Goal: Information Seeking & Learning: Understand process/instructions

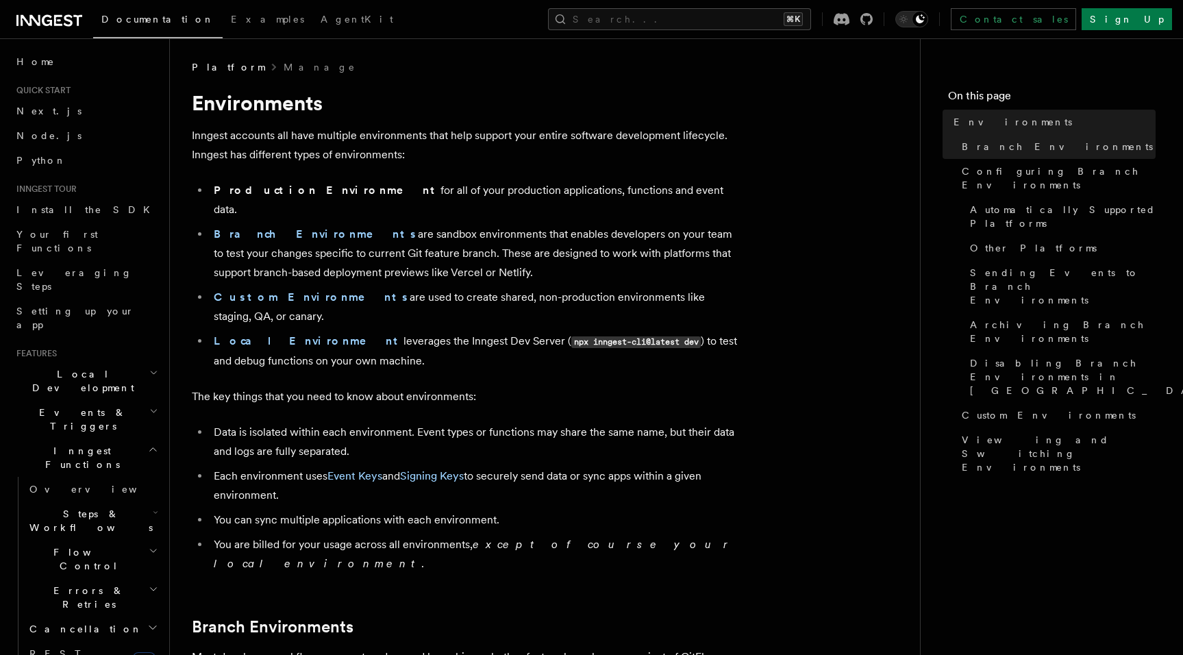
drag, startPoint x: 382, startPoint y: 336, endPoint x: 360, endPoint y: 342, distance: 23.0
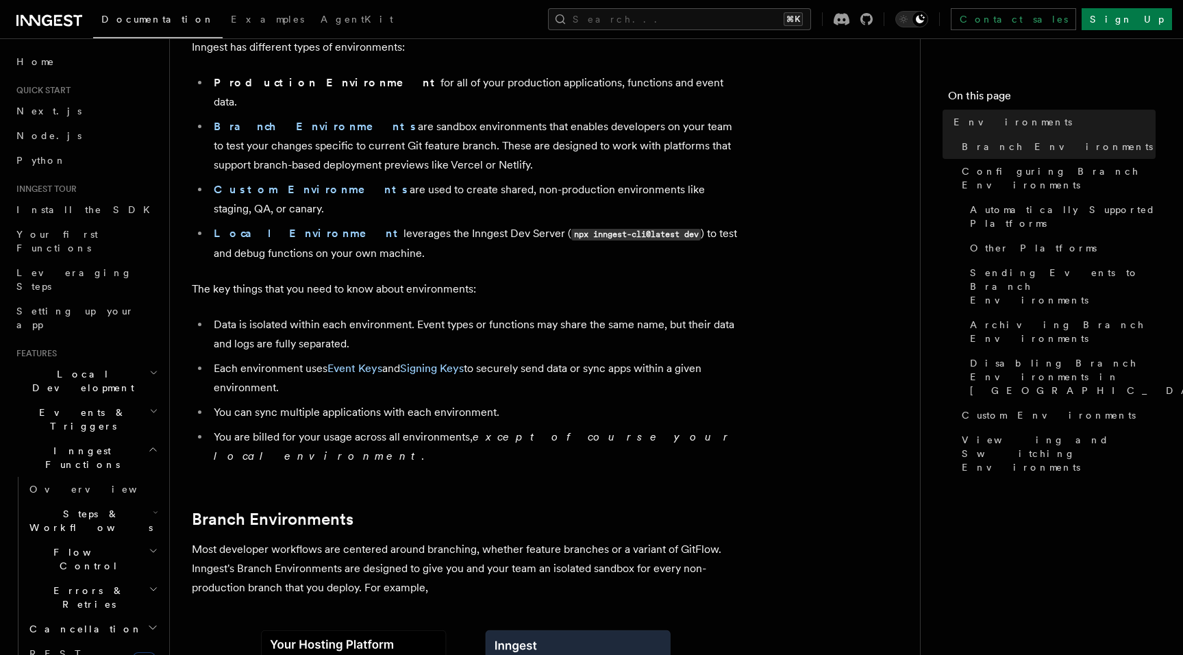
drag, startPoint x: 542, startPoint y: 273, endPoint x: 540, endPoint y: 280, distance: 7.7
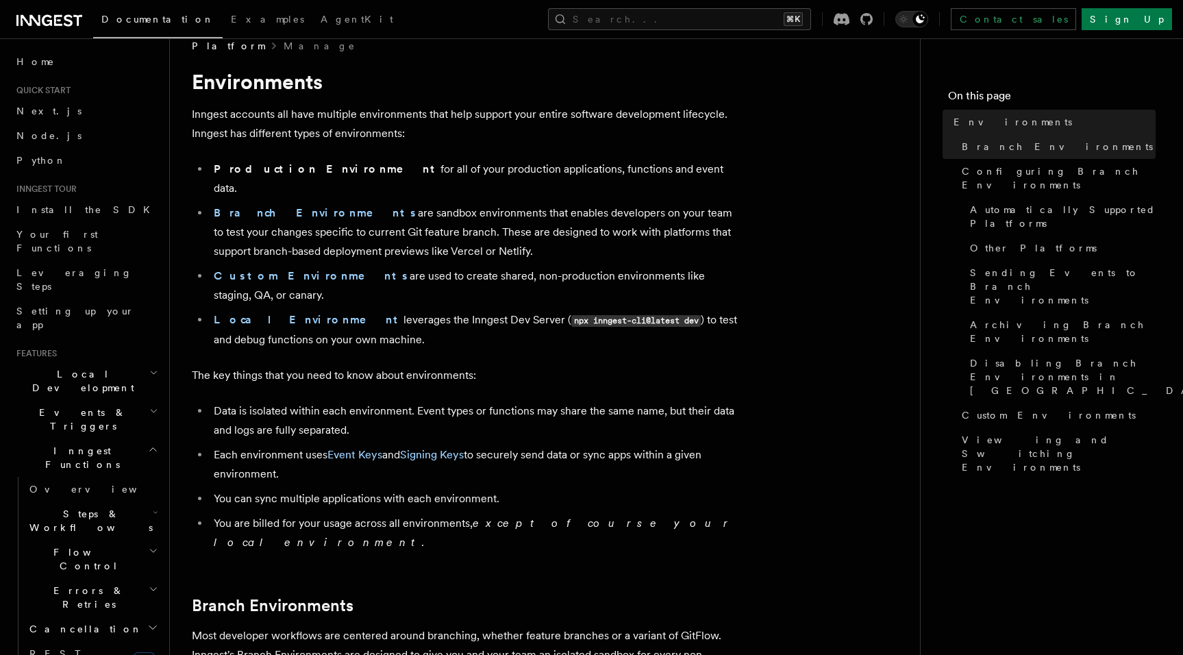
scroll to position [23, 0]
click at [760, 16] on button "Search... ⌘K" at bounding box center [679, 19] width 263 height 22
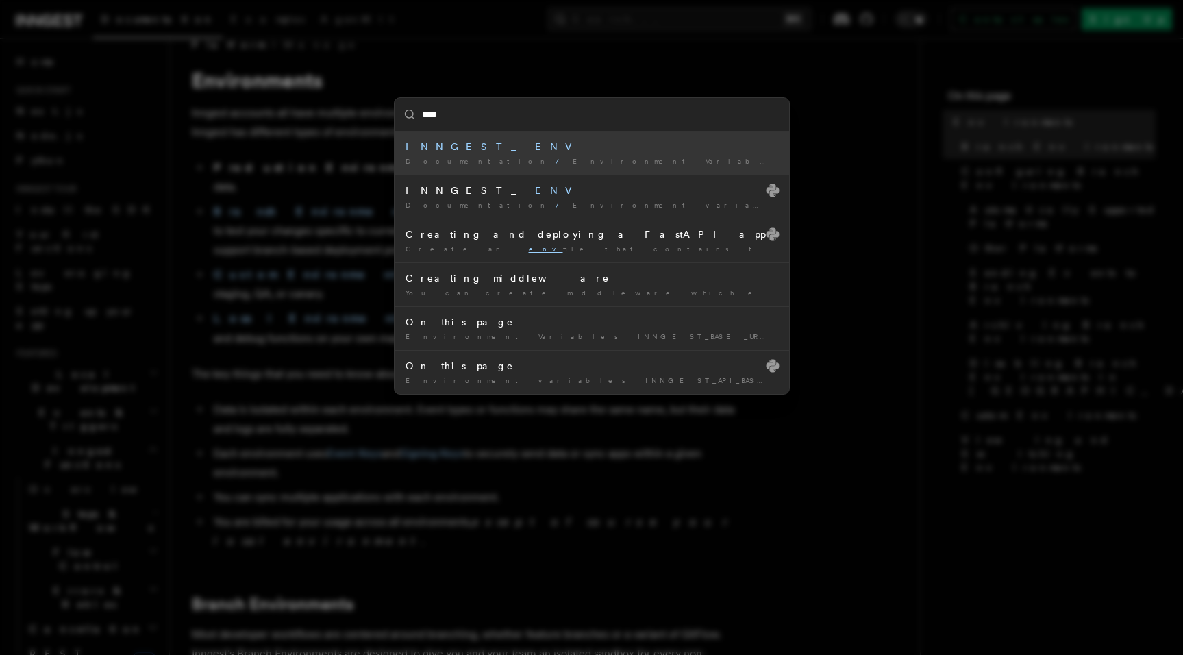
type input "*****"
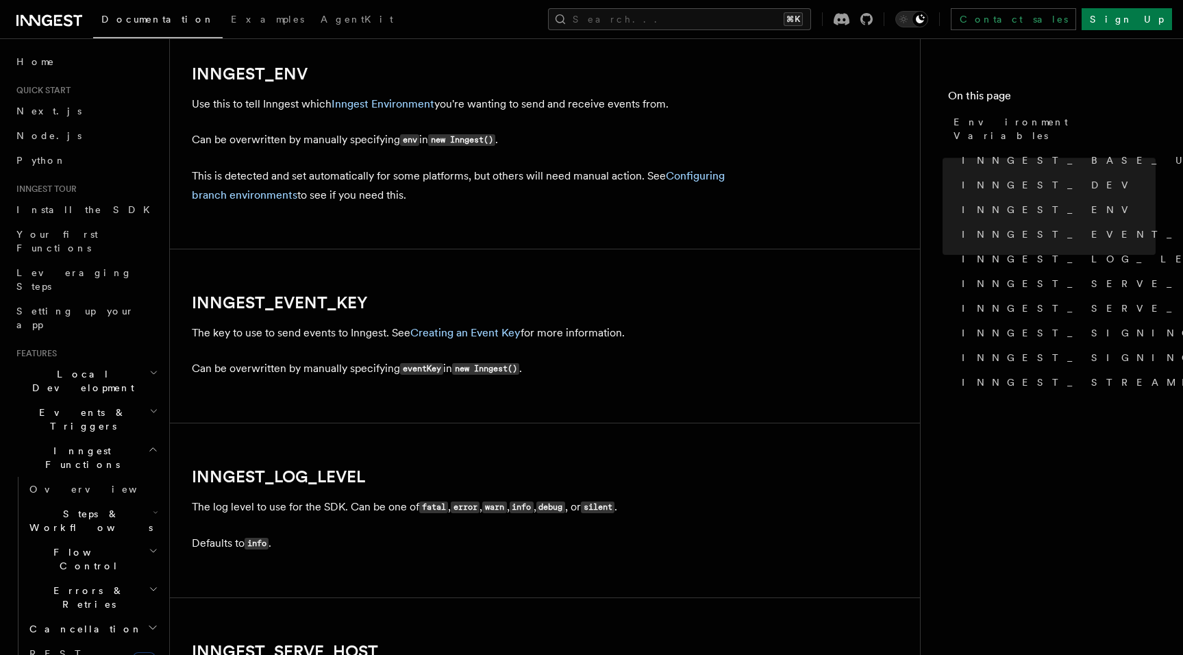
scroll to position [1334, 0]
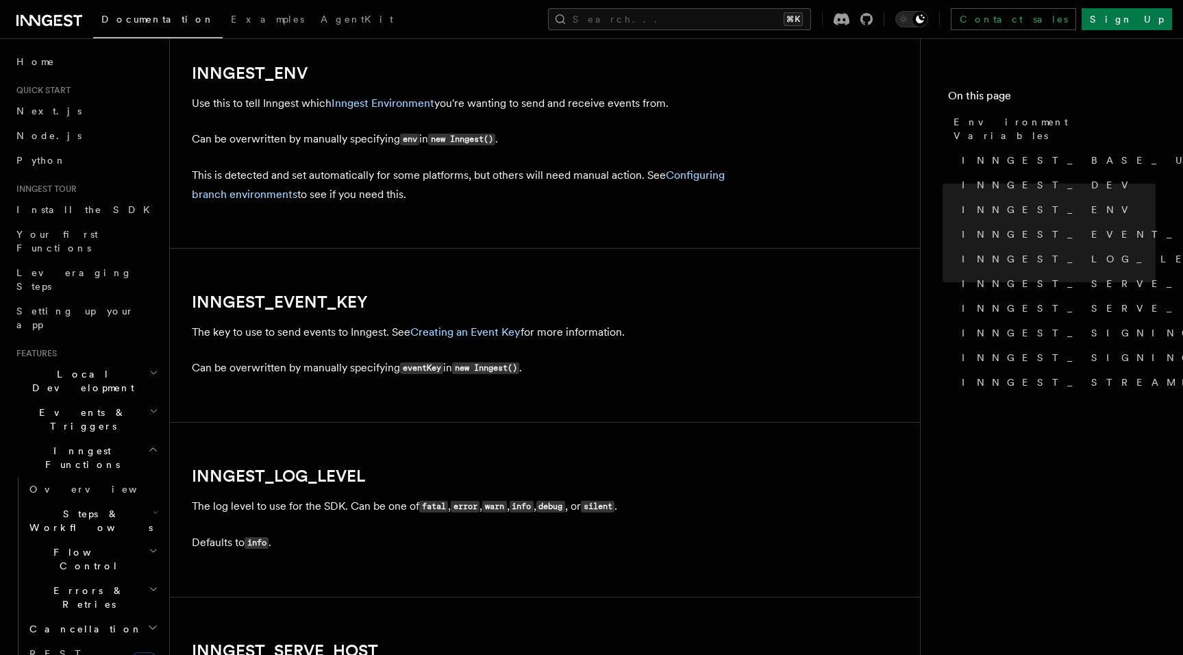
click at [678, 200] on p "This is detected and set automatically for some platforms, but others will need…" at bounding box center [466, 185] width 548 height 38
click at [706, 179] on link "Configuring branch environments" at bounding box center [458, 185] width 533 height 32
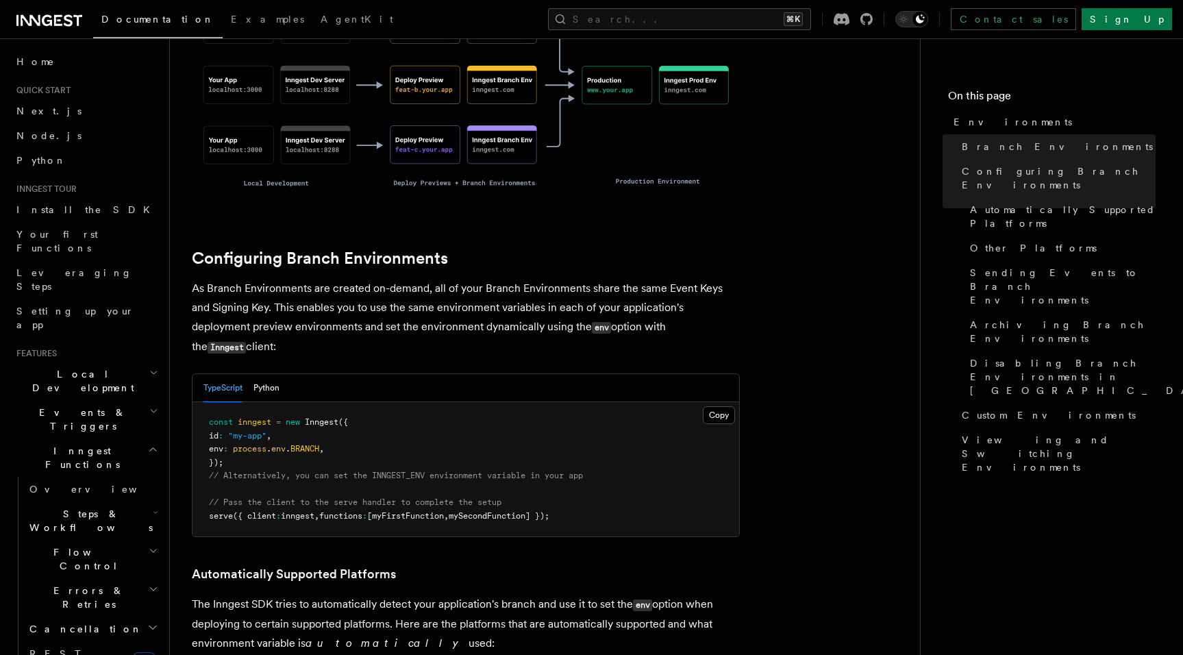
scroll to position [1162, 0]
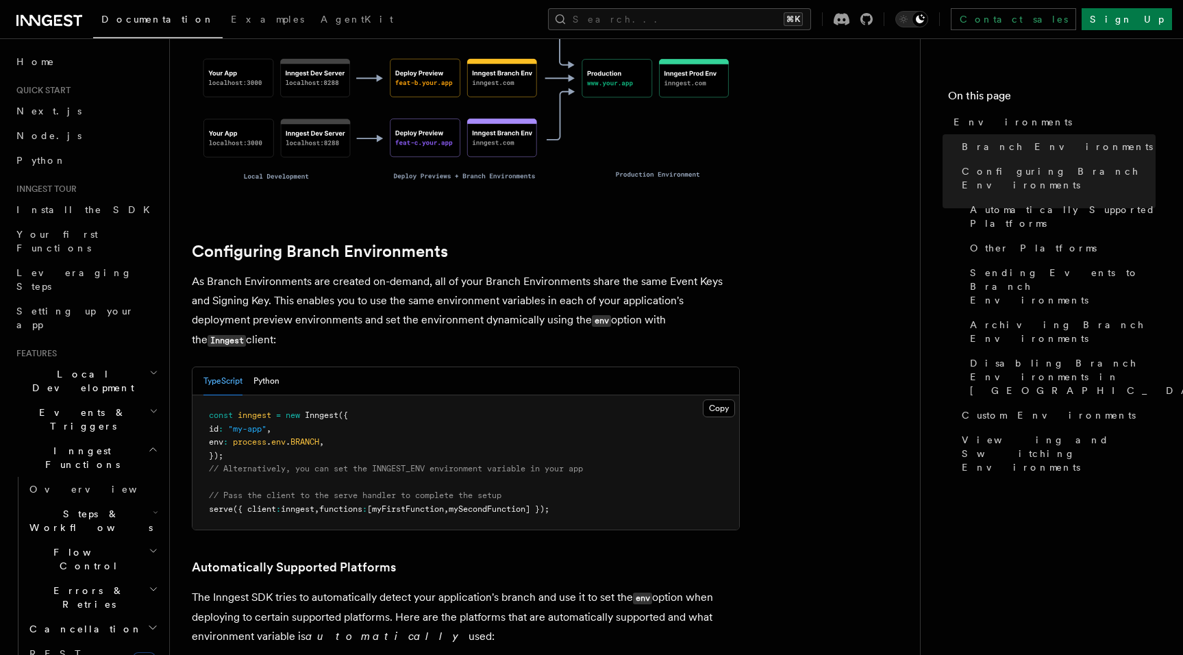
click at [718, 272] on p "As Branch Environments are created on-demand, all of your Branch Environments s…" at bounding box center [466, 311] width 548 height 78
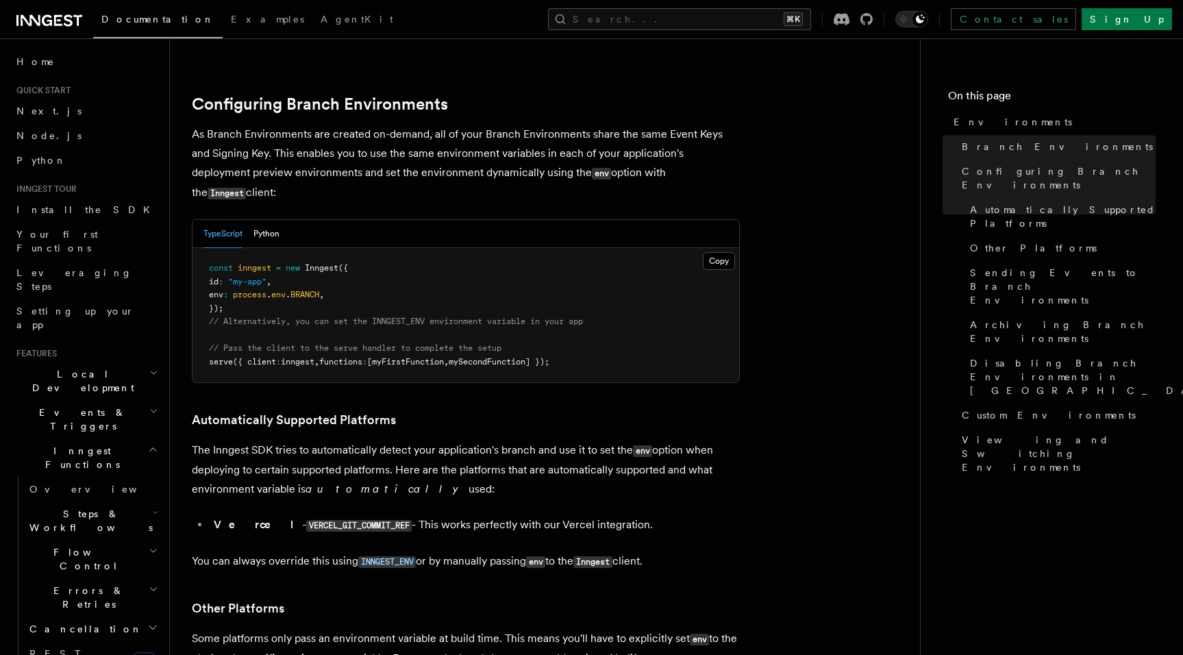
scroll to position [1321, 0]
